Goal: Navigation & Orientation: Find specific page/section

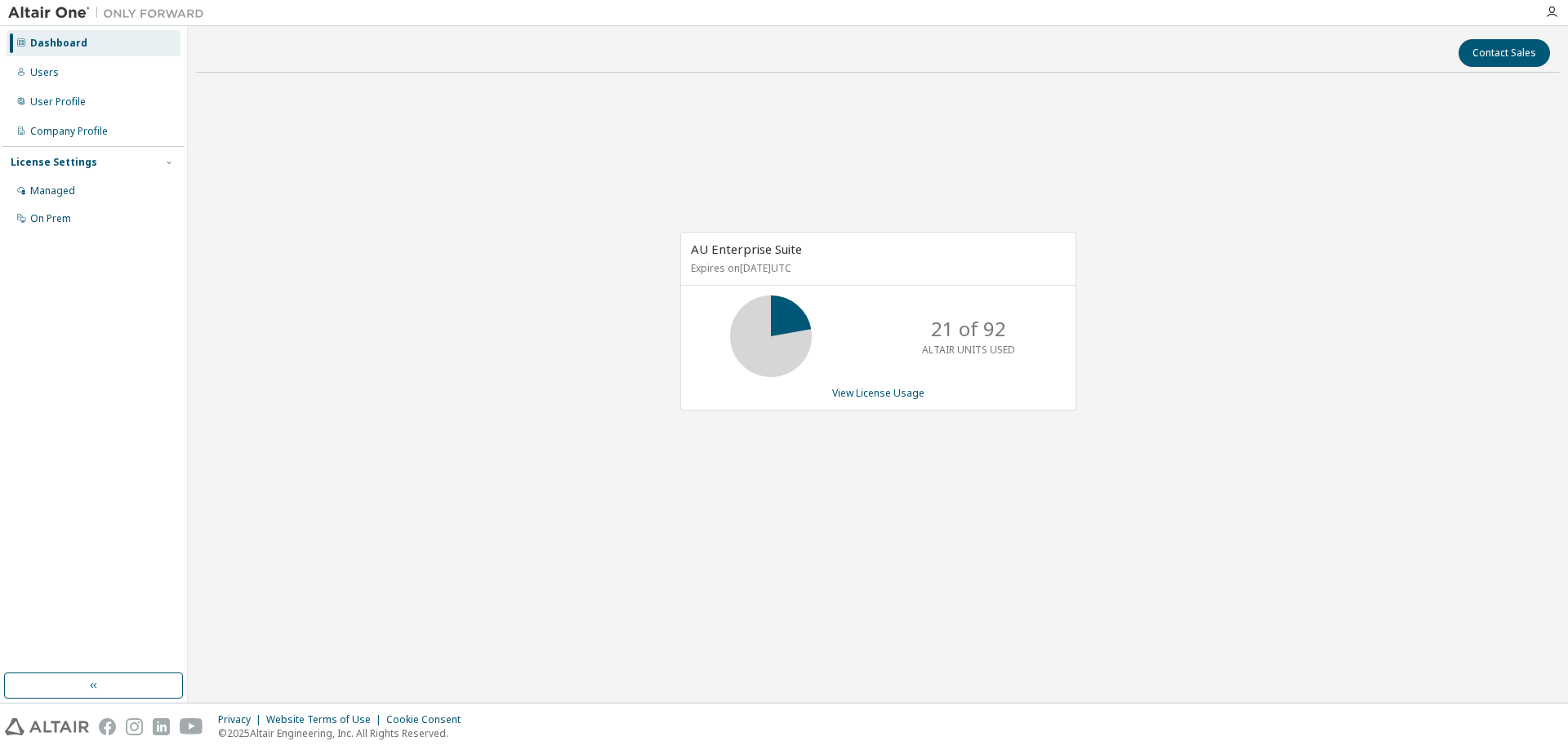
click at [619, 399] on div "AU Enterprise Suite Expires on [DATE] UTC 21 of 92 ALTAIR UNITS USED View Licen…" at bounding box center [877, 329] width 1364 height 488
drag, startPoint x: 720, startPoint y: 152, endPoint x: 648, endPoint y: 120, distance: 78.8
click at [720, 152] on div "AU Enterprise Suite Expires on [DATE] UTC 21 of 92 ALTAIR UNITS USED View Licen…" at bounding box center [877, 329] width 1364 height 488
click at [425, 157] on div "AU Enterprise Suite Expires on [DATE] UTC 21 of 92 ALTAIR UNITS USED View Licen…" at bounding box center [877, 329] width 1364 height 488
drag, startPoint x: 1387, startPoint y: 176, endPoint x: 1122, endPoint y: 28, distance: 303.5
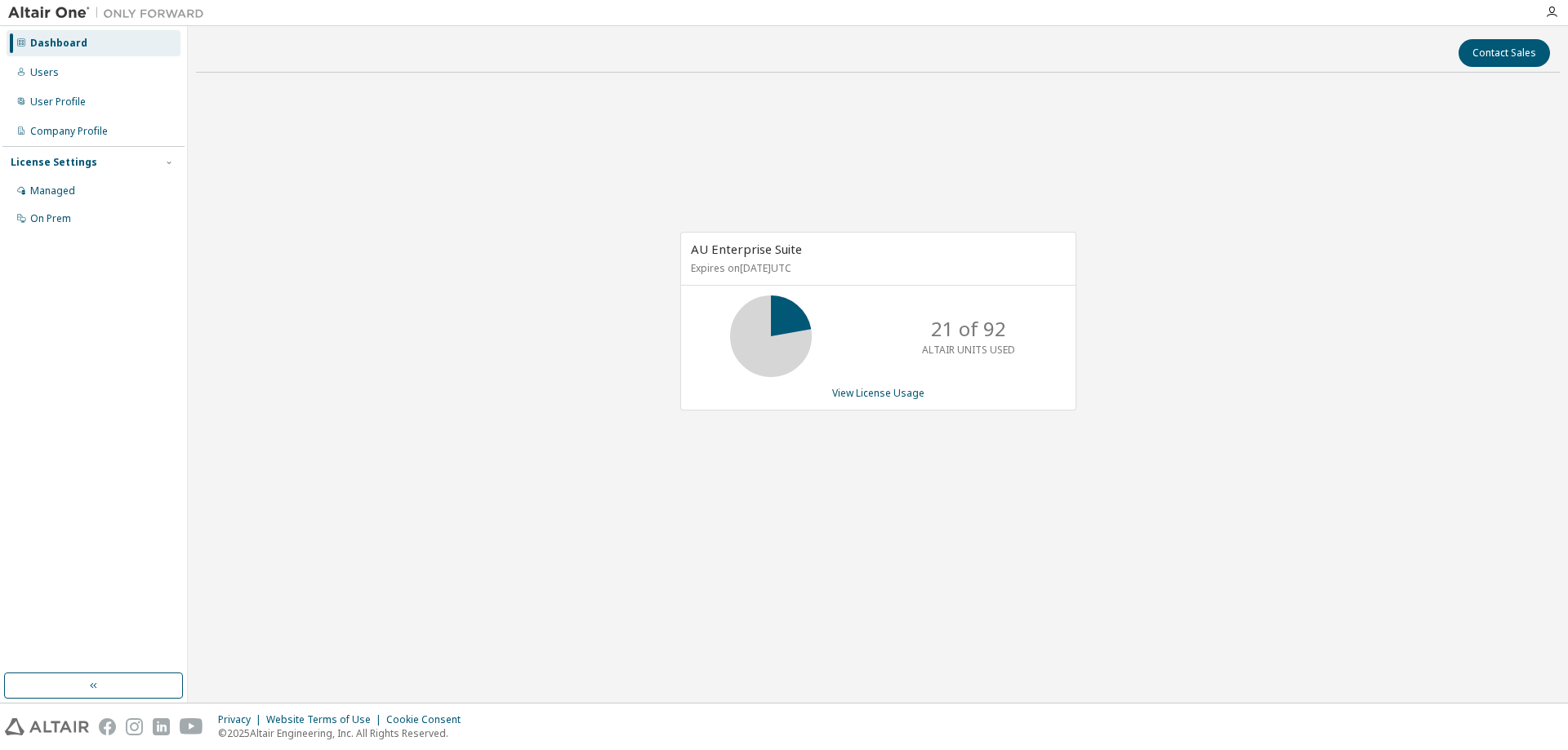
click at [1386, 176] on div "AU Enterprise Suite Expires on [DATE] UTC 21 of 92 ALTAIR UNITS USED View Licen…" at bounding box center [877, 329] width 1364 height 488
click at [533, 221] on div "AU Enterprise Suite Expires on [DATE] UTC 21 of 92 ALTAIR UNITS USED View Licen…" at bounding box center [877, 329] width 1364 height 488
